Goal: Task Accomplishment & Management: Manage account settings

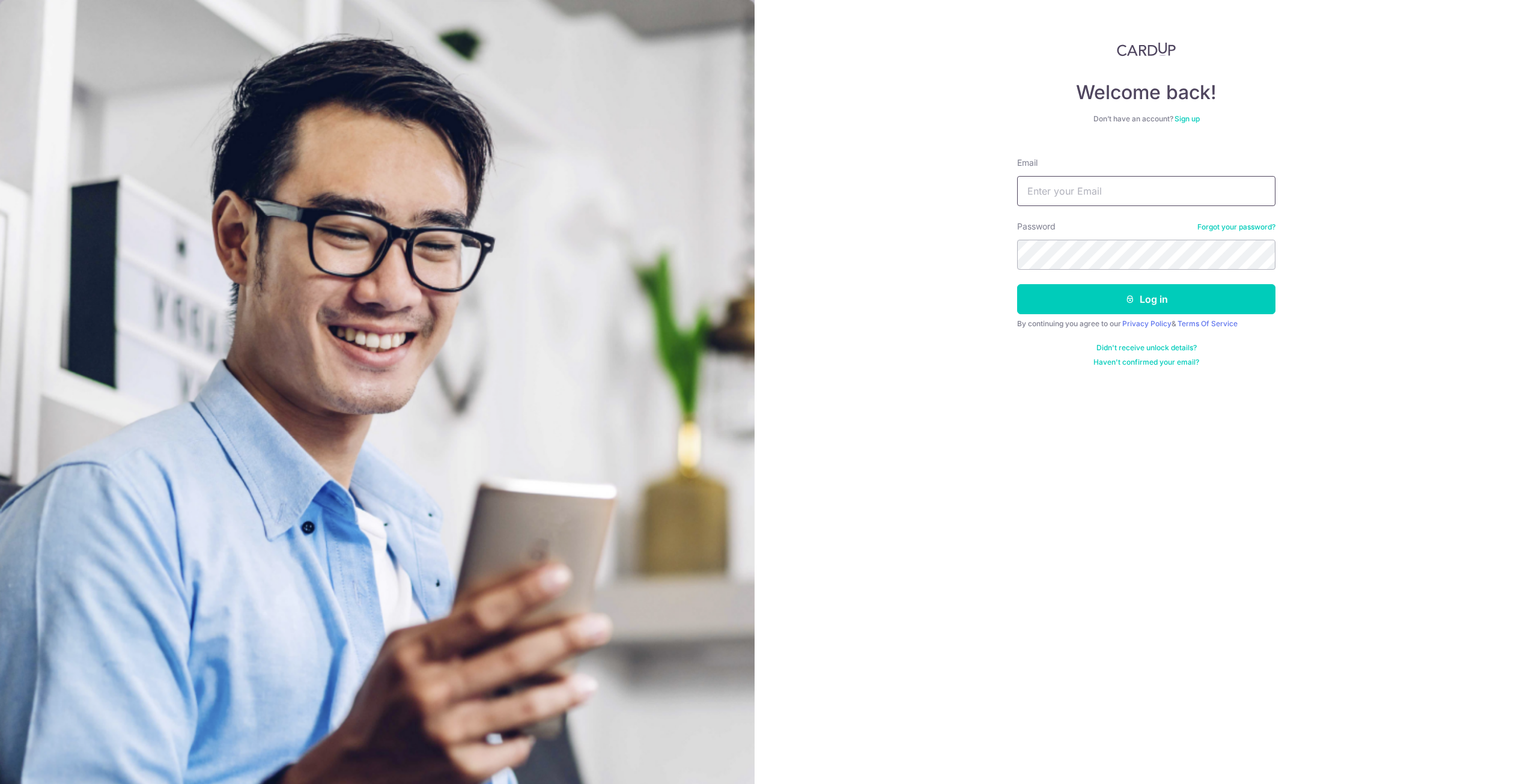
click at [1074, 178] on input "Email" at bounding box center [1146, 191] width 259 height 30
type input "limcmbenjamin@gmail.com"
click at [1182, 291] on button "Log in" at bounding box center [1146, 299] width 259 height 30
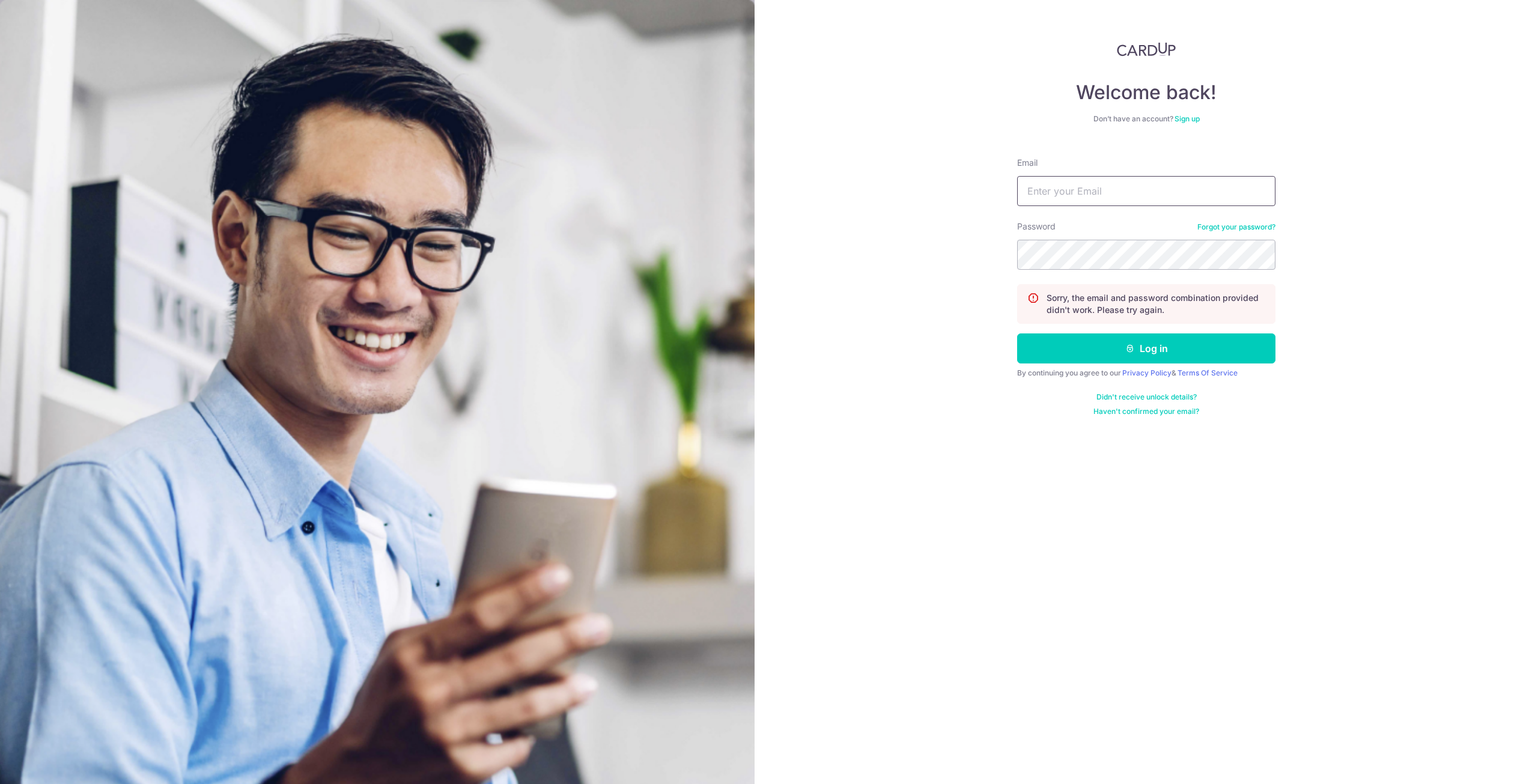
click at [1142, 199] on input "Email" at bounding box center [1146, 191] width 259 height 30
type input "limcmbenjamin@gmail.com"
click at [1017, 334] on button "Log in" at bounding box center [1146, 349] width 259 height 30
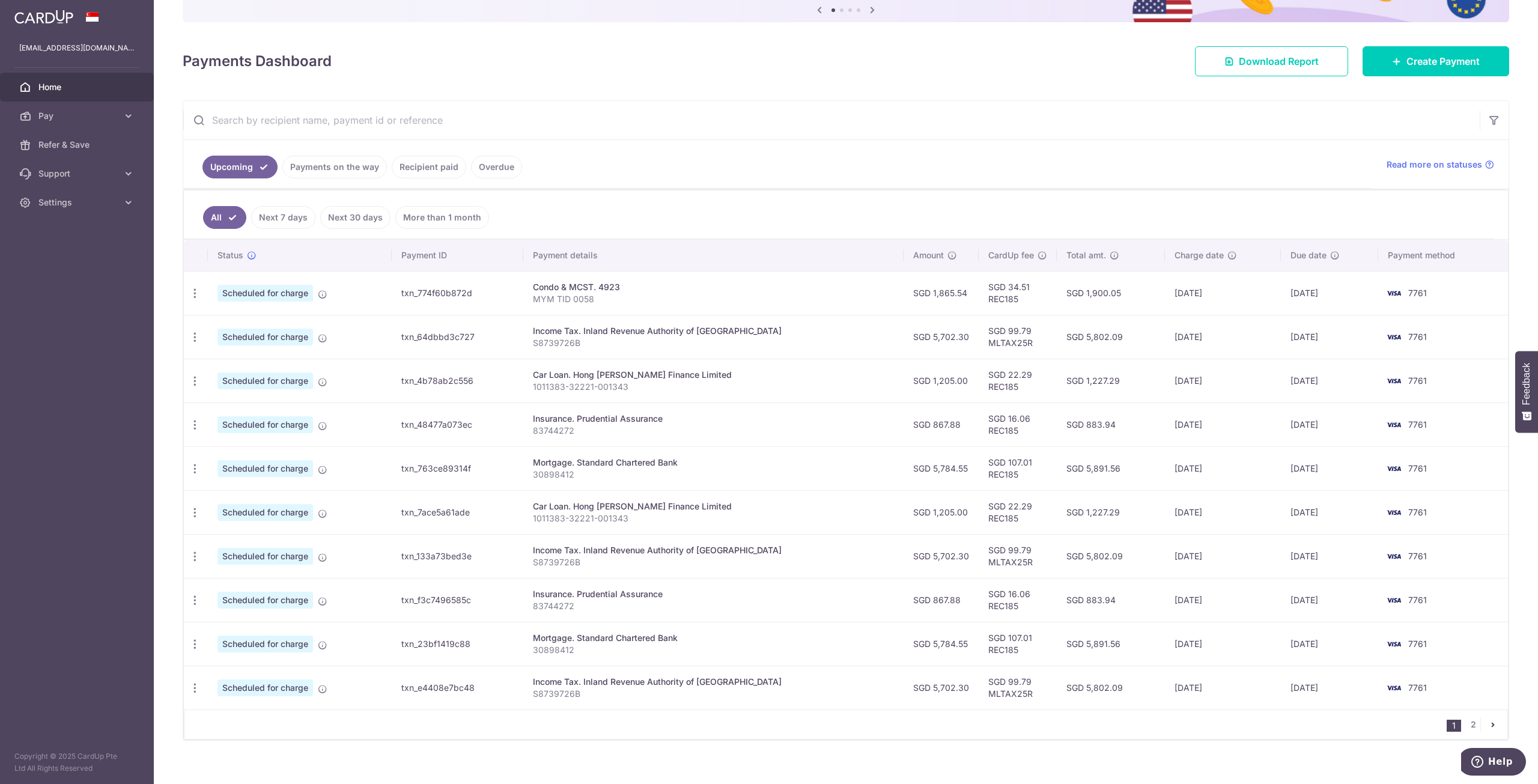
scroll to position [139, 0]
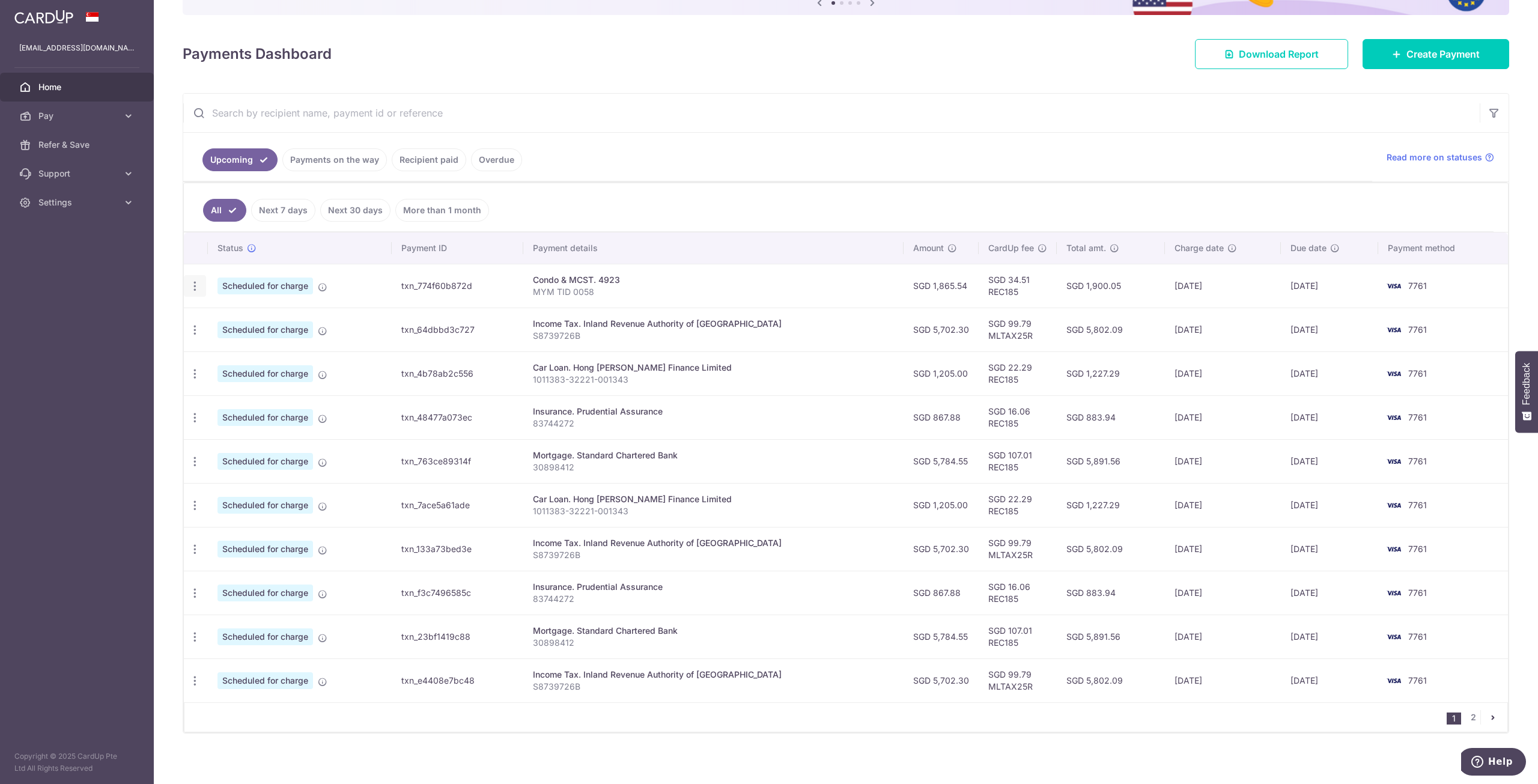
click at [199, 284] on icon "button" at bounding box center [195, 286] width 12 height 12
click at [235, 317] on span "Update payment" at bounding box center [259, 319] width 82 height 15
radio input "true"
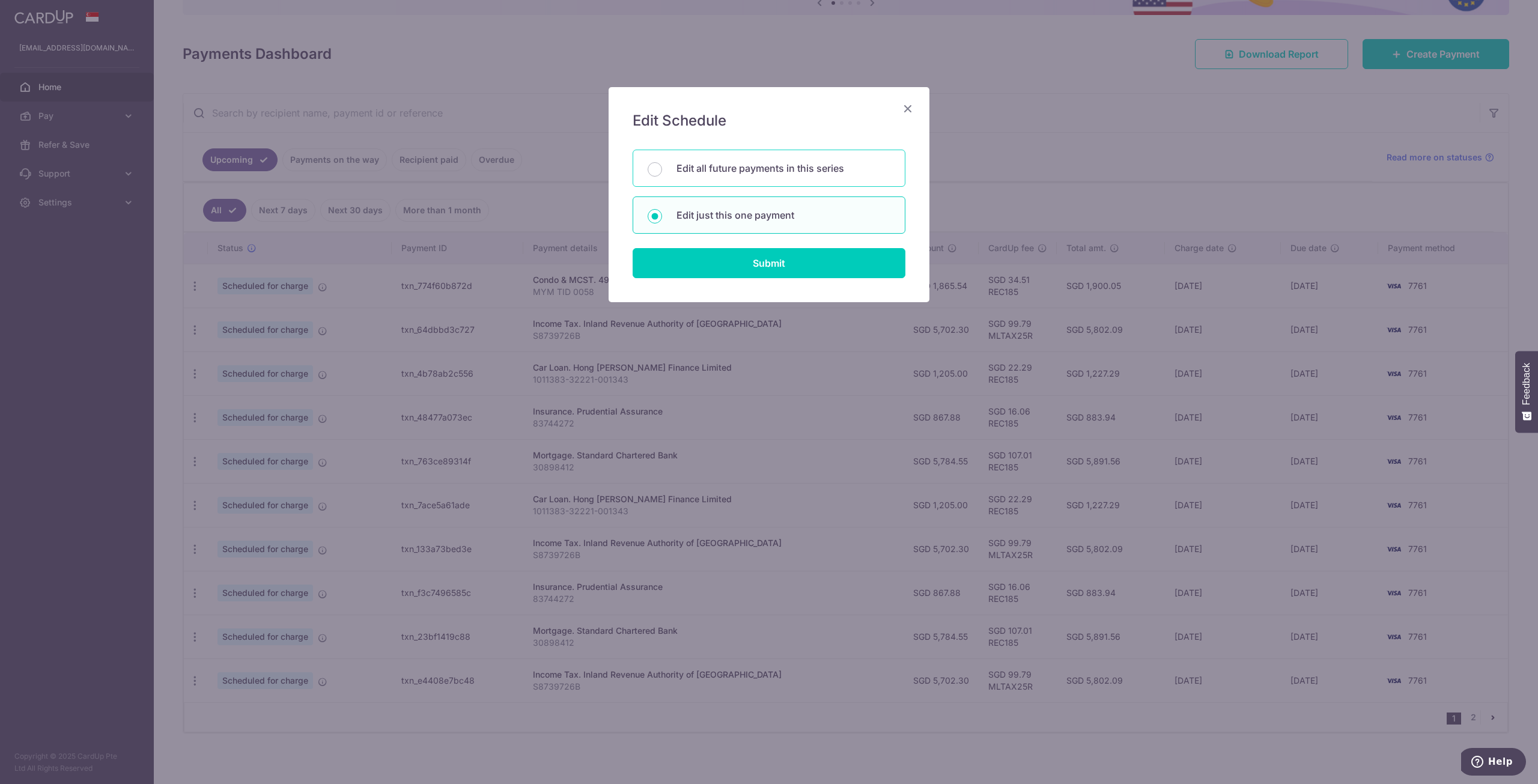
click at [801, 161] on p "Edit all future payments in this series" at bounding box center [783, 168] width 214 height 15
click at [662, 162] on input "Edit all future payments in this series" at bounding box center [654, 169] width 15 height 15
radio input "true"
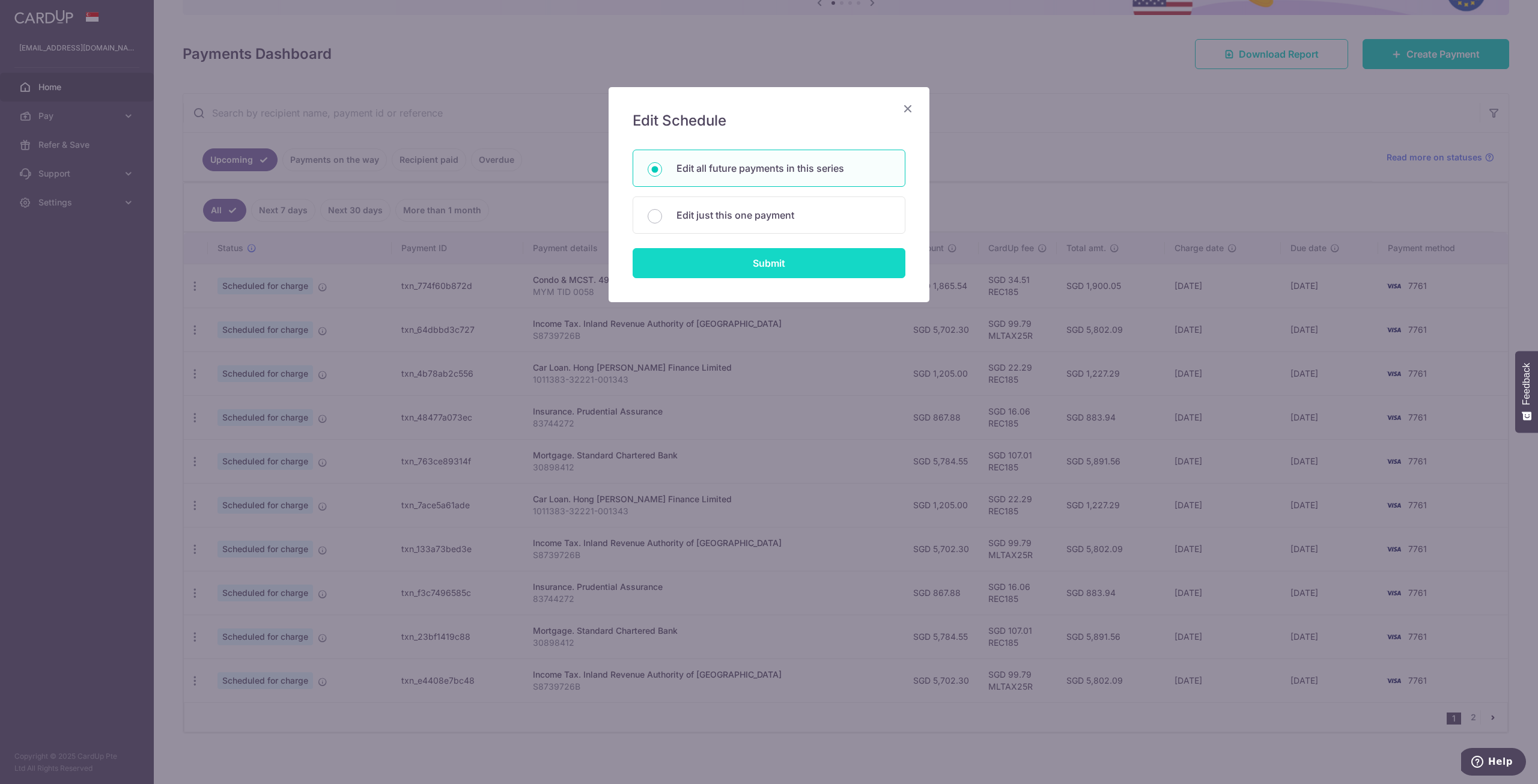
click at [761, 265] on input "Submit" at bounding box center [769, 263] width 273 height 30
radio input "true"
type input "1,865.54"
type input "MYM TID 0058"
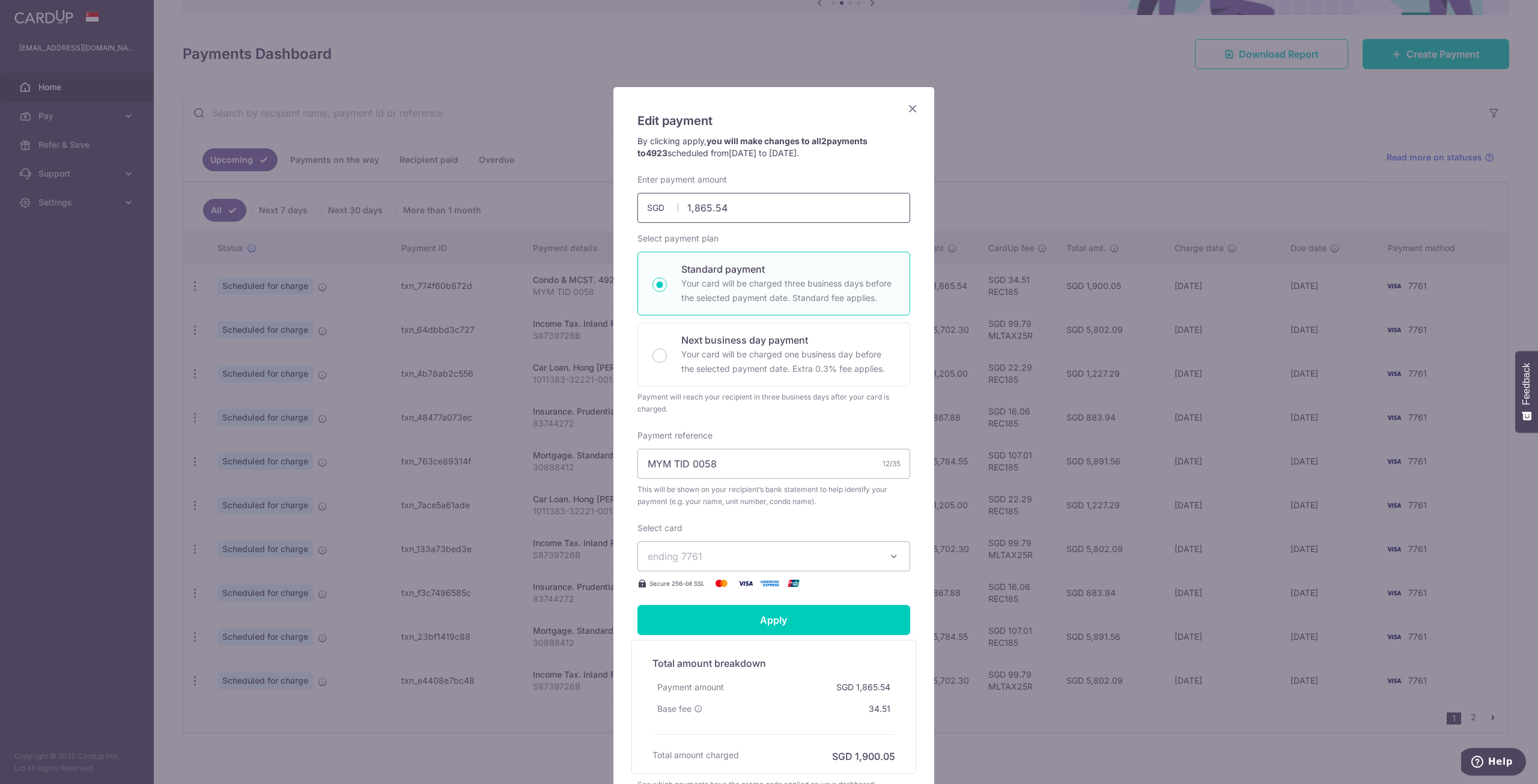
click at [741, 207] on input "1,865.54" at bounding box center [773, 207] width 273 height 30
type input "1"
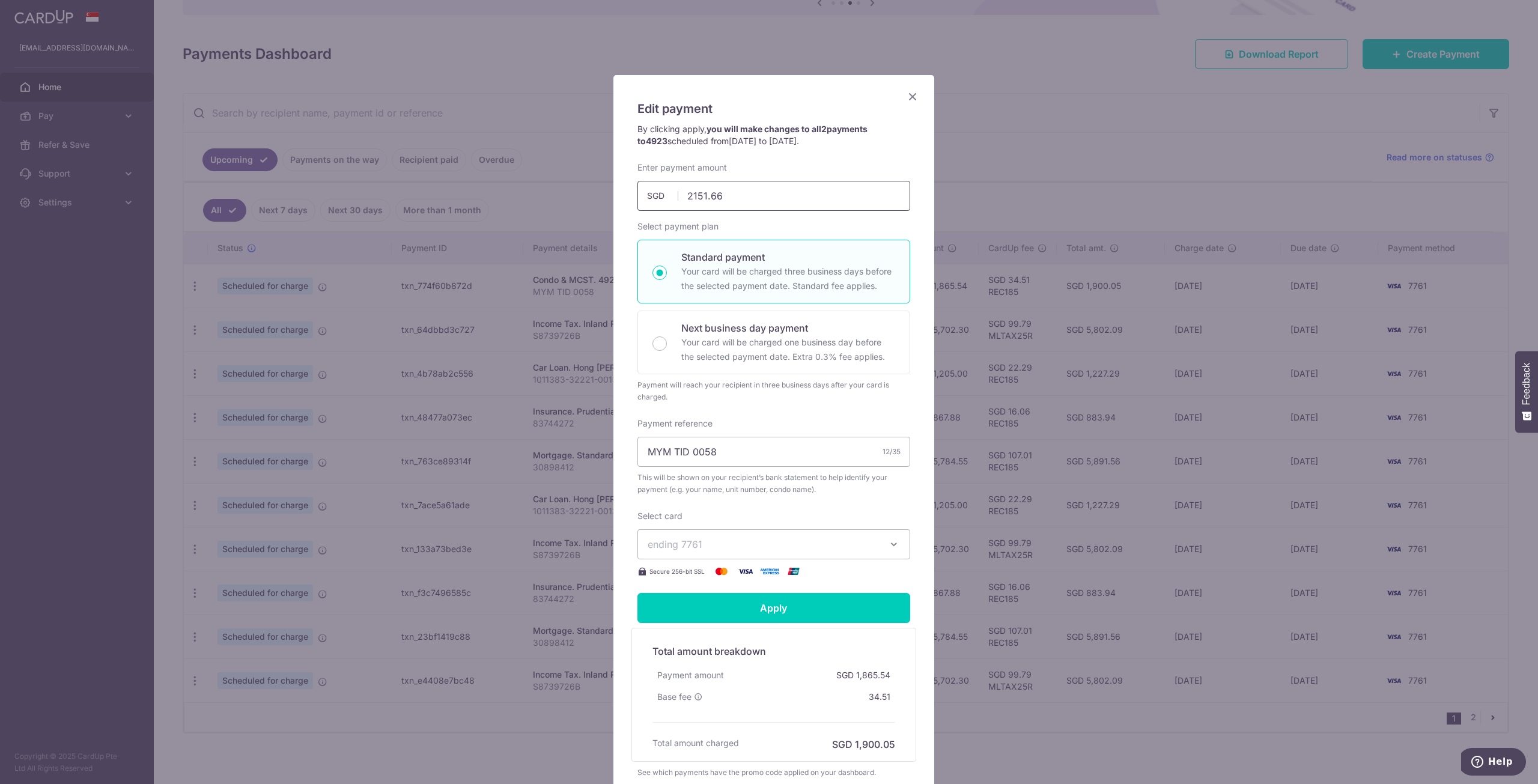
scroll to position [0, 0]
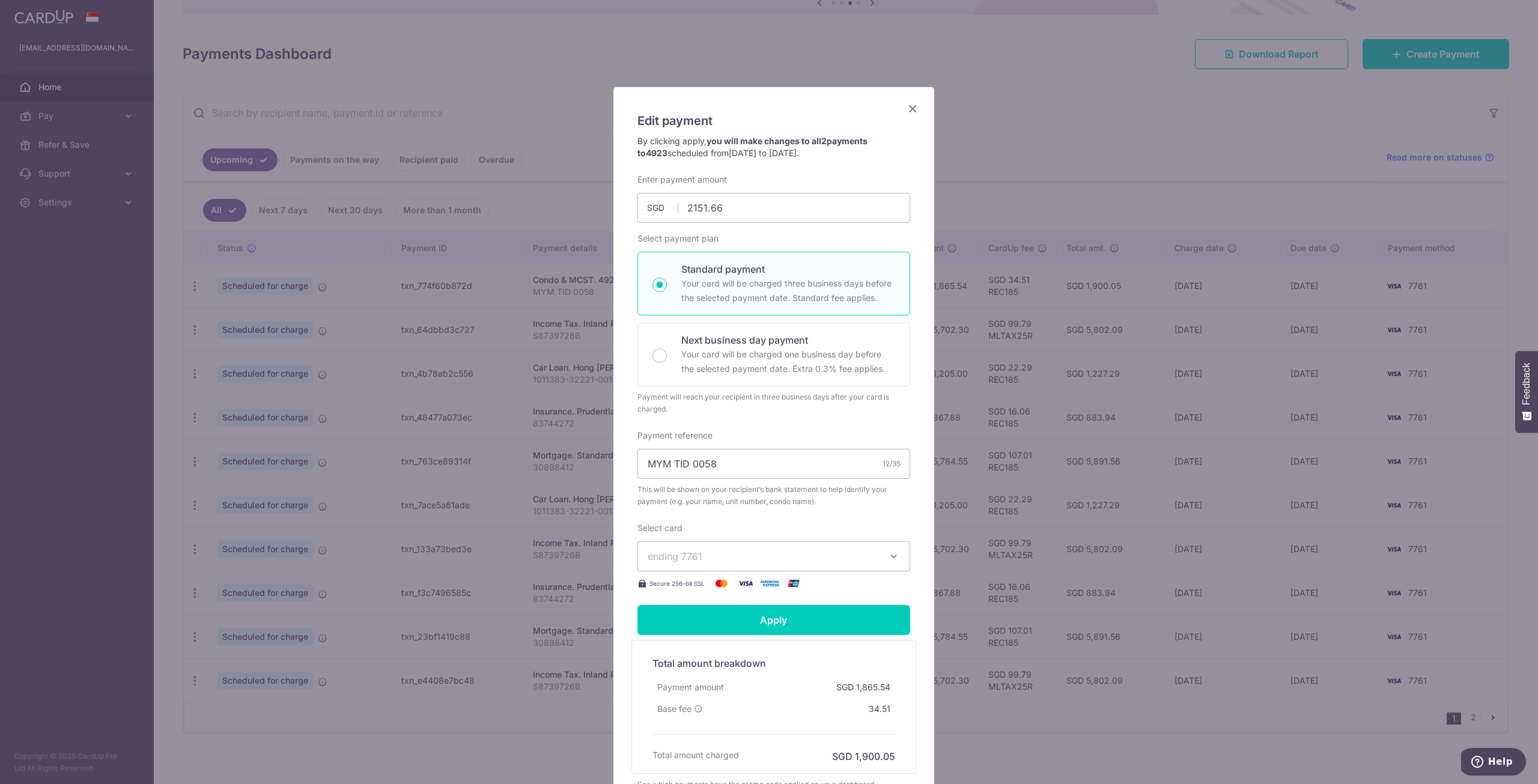
type input "2,151.66"
click at [775, 272] on p "Standard payment" at bounding box center [789, 269] width 214 height 15
click at [667, 278] on input "Standard payment Your card will be charged three business days before the selec…" at bounding box center [660, 285] width 15 height 15
radio input "true"
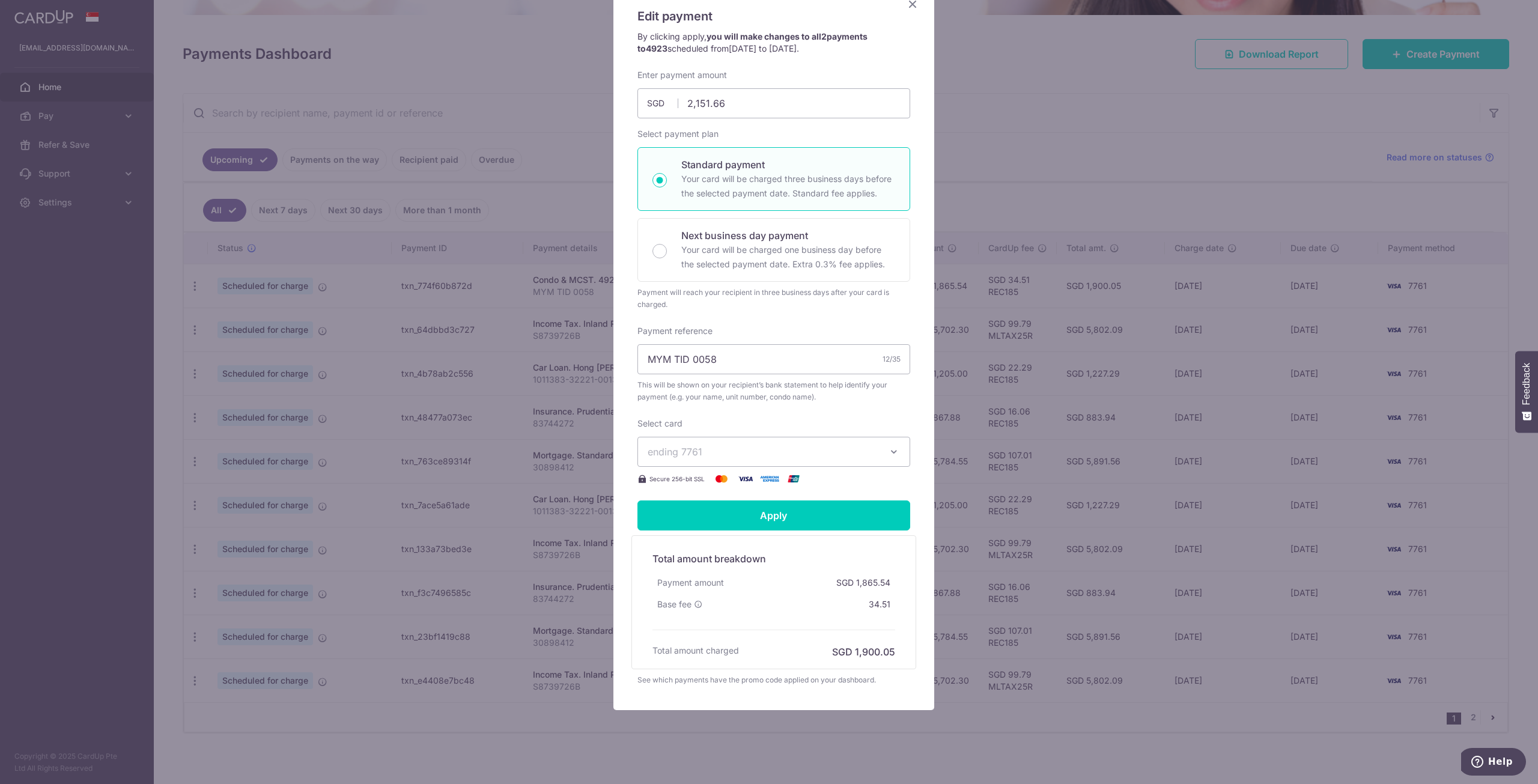
scroll to position [115, 0]
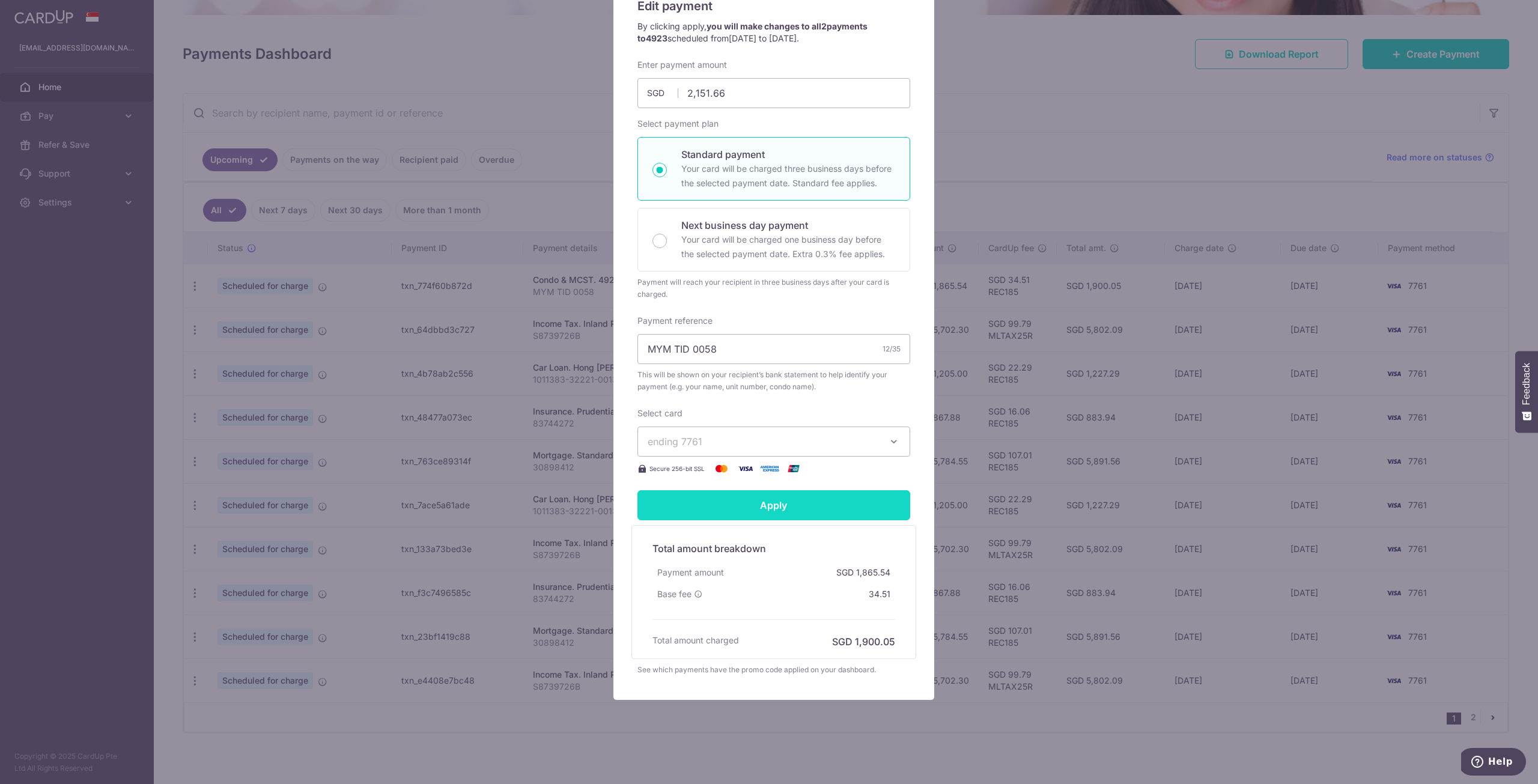
click at [839, 504] on input "Apply" at bounding box center [773, 505] width 273 height 30
type input "Successfully Applied"
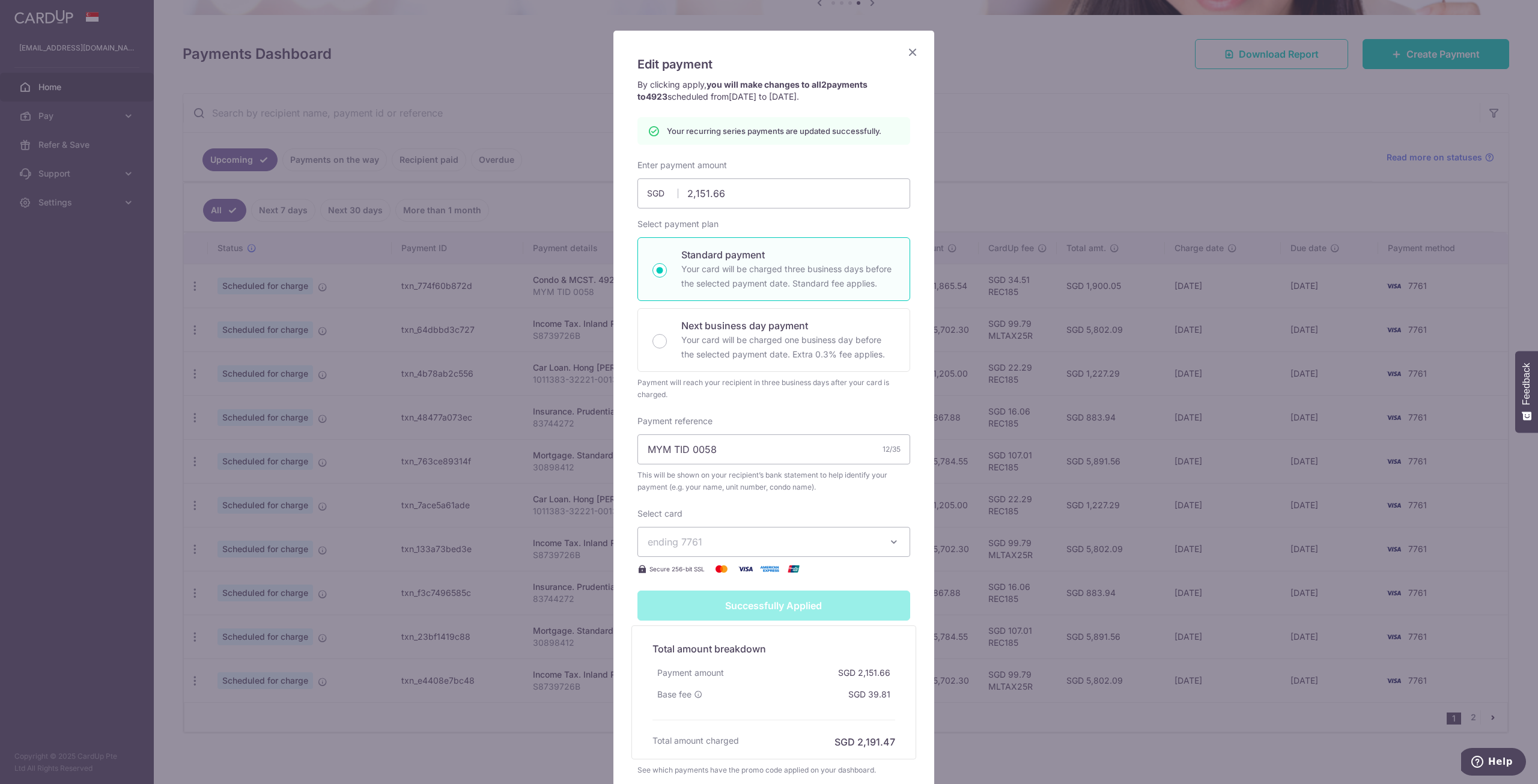
scroll to position [54, 0]
click at [911, 56] on icon "Close" at bounding box center [912, 54] width 15 height 15
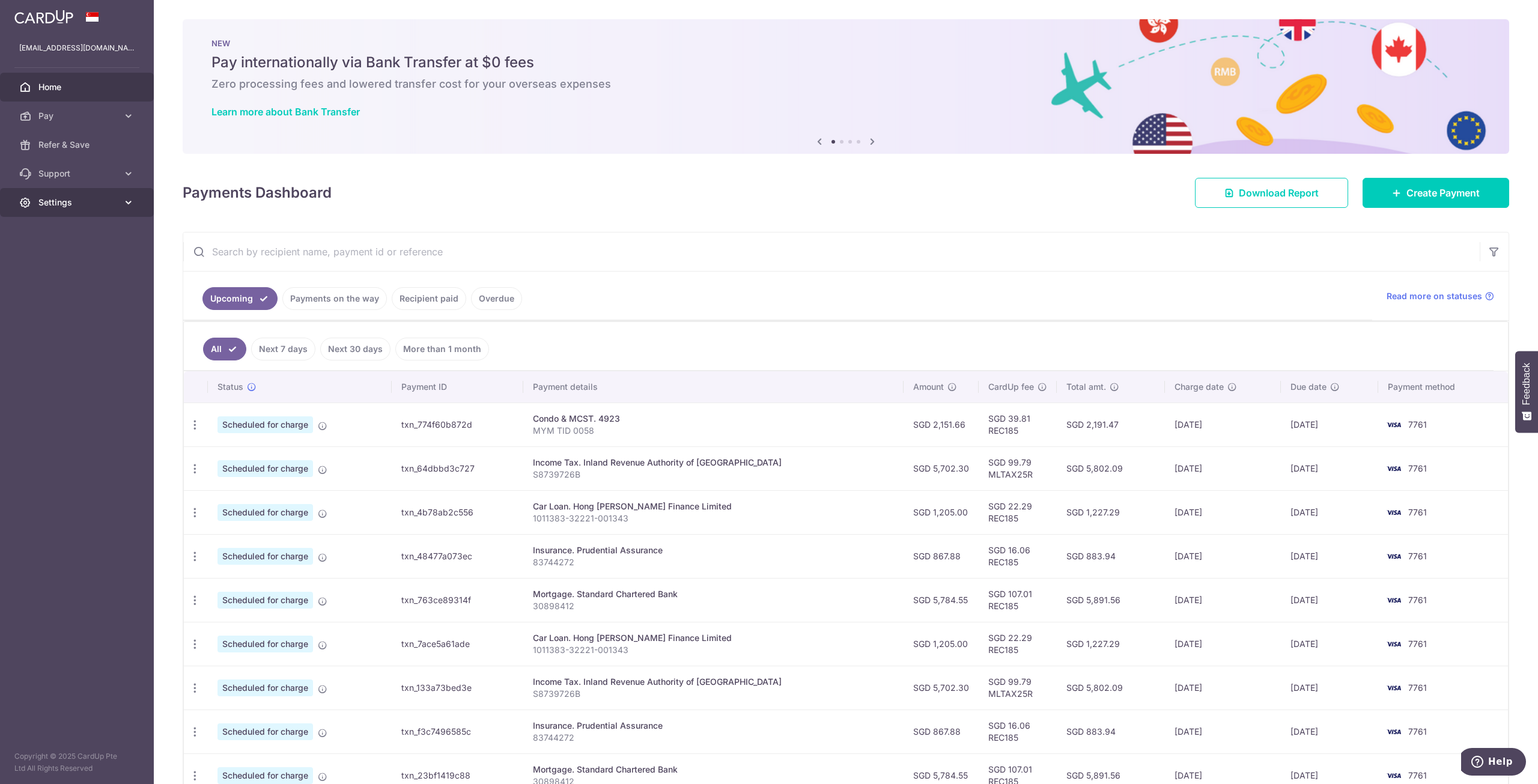
click at [75, 208] on span "Settings" at bounding box center [78, 202] width 79 height 12
click at [61, 267] on link "Logout" at bounding box center [77, 260] width 154 height 29
